Goal: Information Seeking & Learning: Learn about a topic

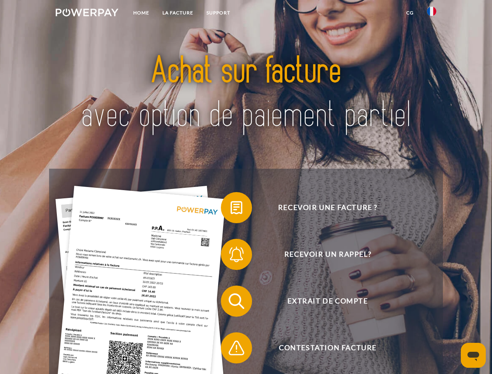
click at [87, 14] on img at bounding box center [87, 13] width 63 height 8
click at [431, 14] on img at bounding box center [431, 11] width 9 height 9
click at [410, 13] on link "CG" at bounding box center [409, 13] width 21 height 14
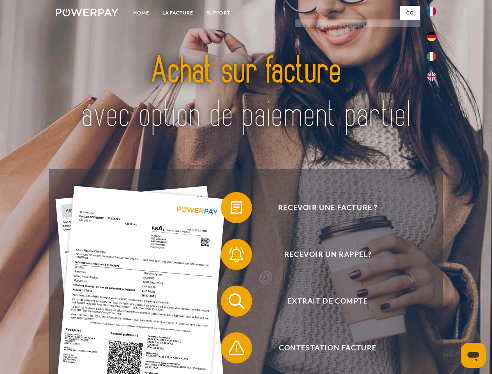
click at [230, 209] on span at bounding box center [224, 207] width 39 height 39
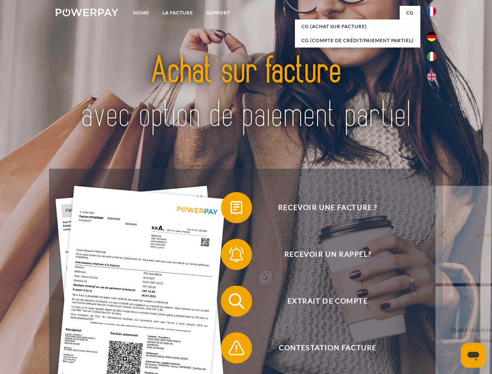
click at [230, 256] on span at bounding box center [224, 254] width 39 height 39
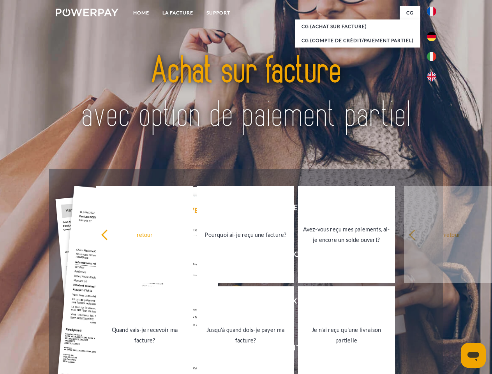
click at [230, 302] on link "Jusqu'à quand dois-je payer ma facture?" at bounding box center [245, 334] width 97 height 97
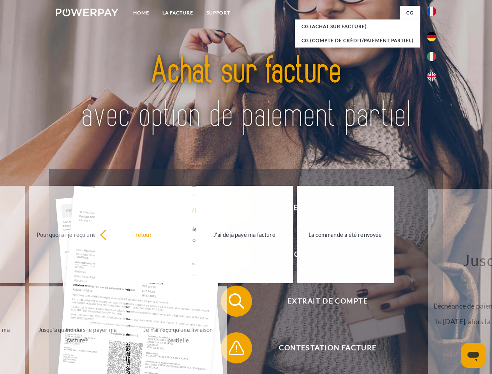
click at [230, 349] on div "Recevoir une facture ? Recevoir un rappel? Extrait de compte retour" at bounding box center [245, 324] width 393 height 311
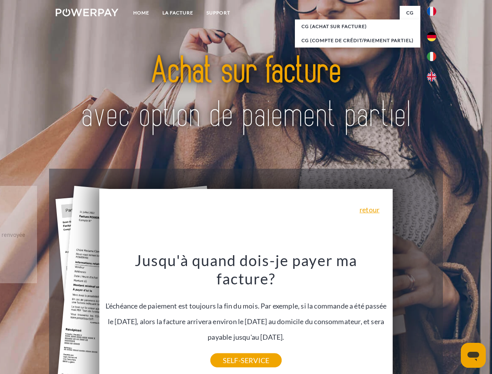
click at [473, 355] on icon "Ouvrir la fenêtre de messagerie" at bounding box center [473, 356] width 12 height 9
